Goal: Contribute content

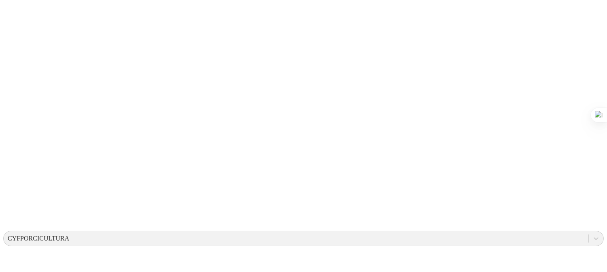
scroll to position [142, 0]
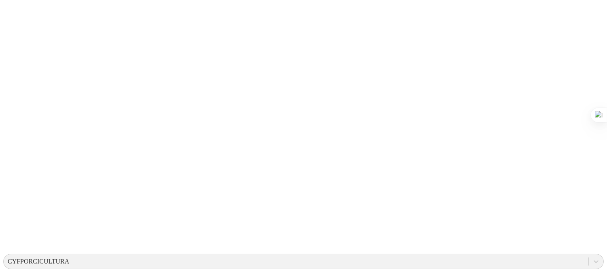
scroll to position [0, 0]
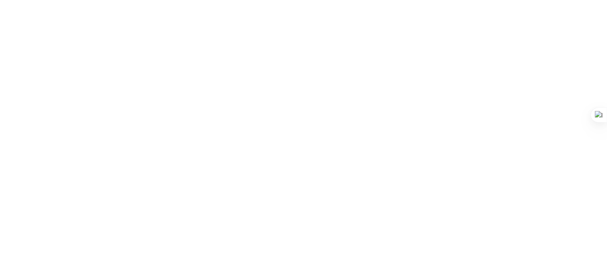
scroll to position [142, 0]
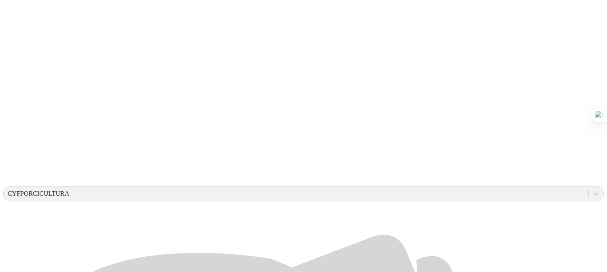
click at [112, 223] on div at bounding box center [306, 136] width 607 height 272
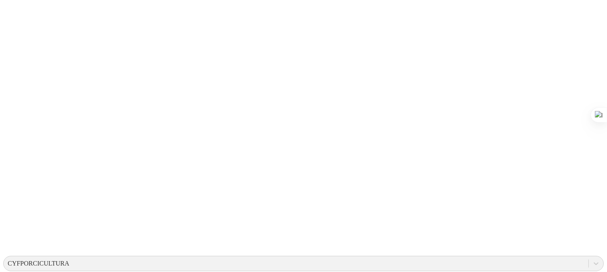
scroll to position [0, 0]
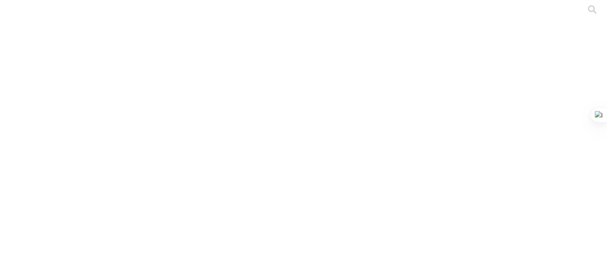
type input "VILLA [PERSON_NAME] JULIO - [PERSON_NAME]"
